Goal: Find contact information: Find contact information

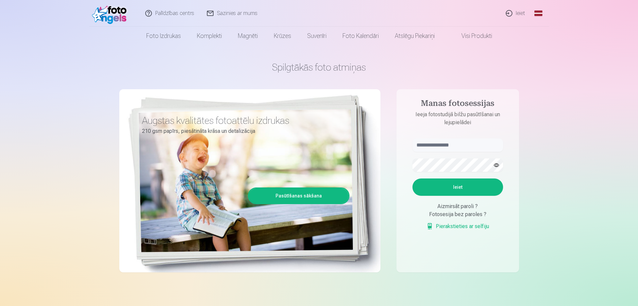
click at [231, 11] on link "Sazinies ar mums" at bounding box center [232, 13] width 63 height 27
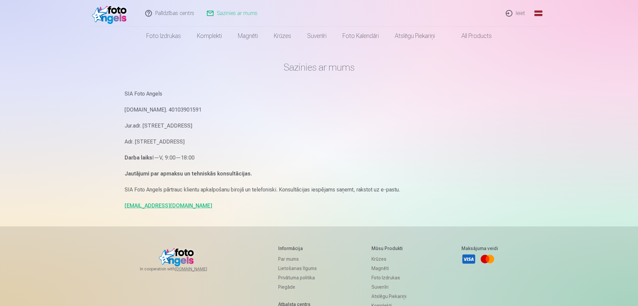
click at [232, 12] on link "Sazinies ar mums" at bounding box center [232, 13] width 63 height 27
click at [152, 204] on link "[EMAIL_ADDRESS][DOMAIN_NAME]" at bounding box center [169, 205] width 88 height 6
